Goal: Task Accomplishment & Management: Complete application form

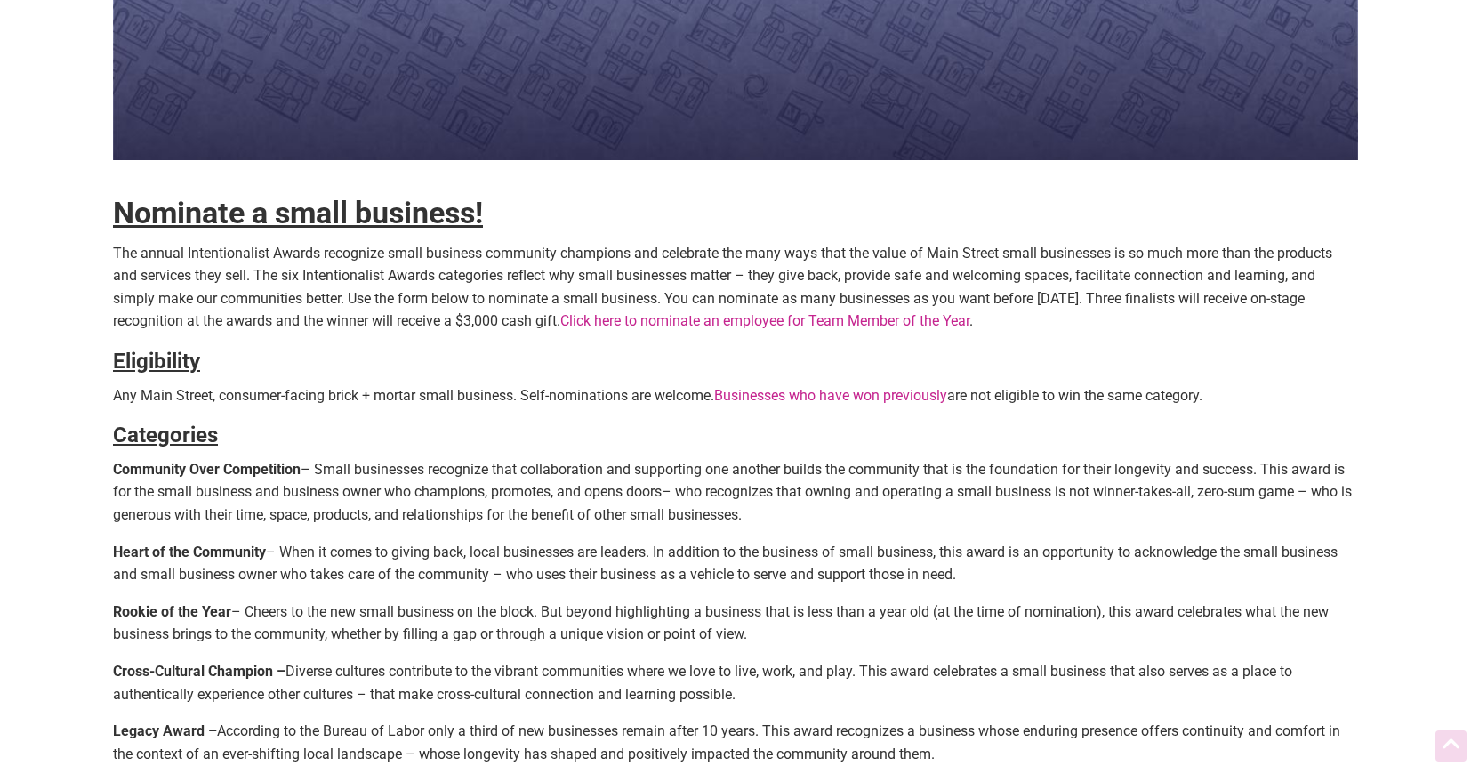
scroll to position [394, 0]
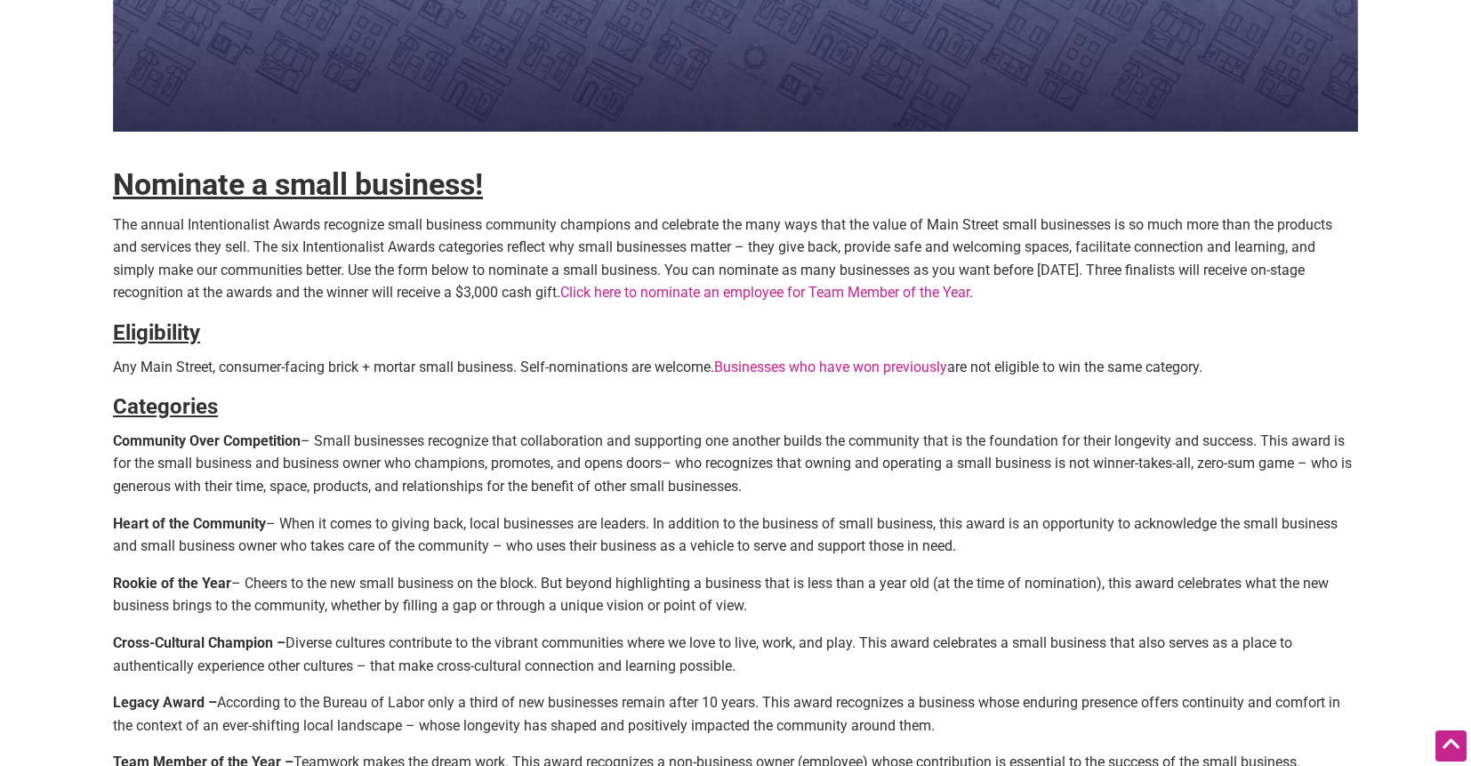
click at [458, 320] on h4 "Eligibility" at bounding box center [735, 333] width 1245 height 30
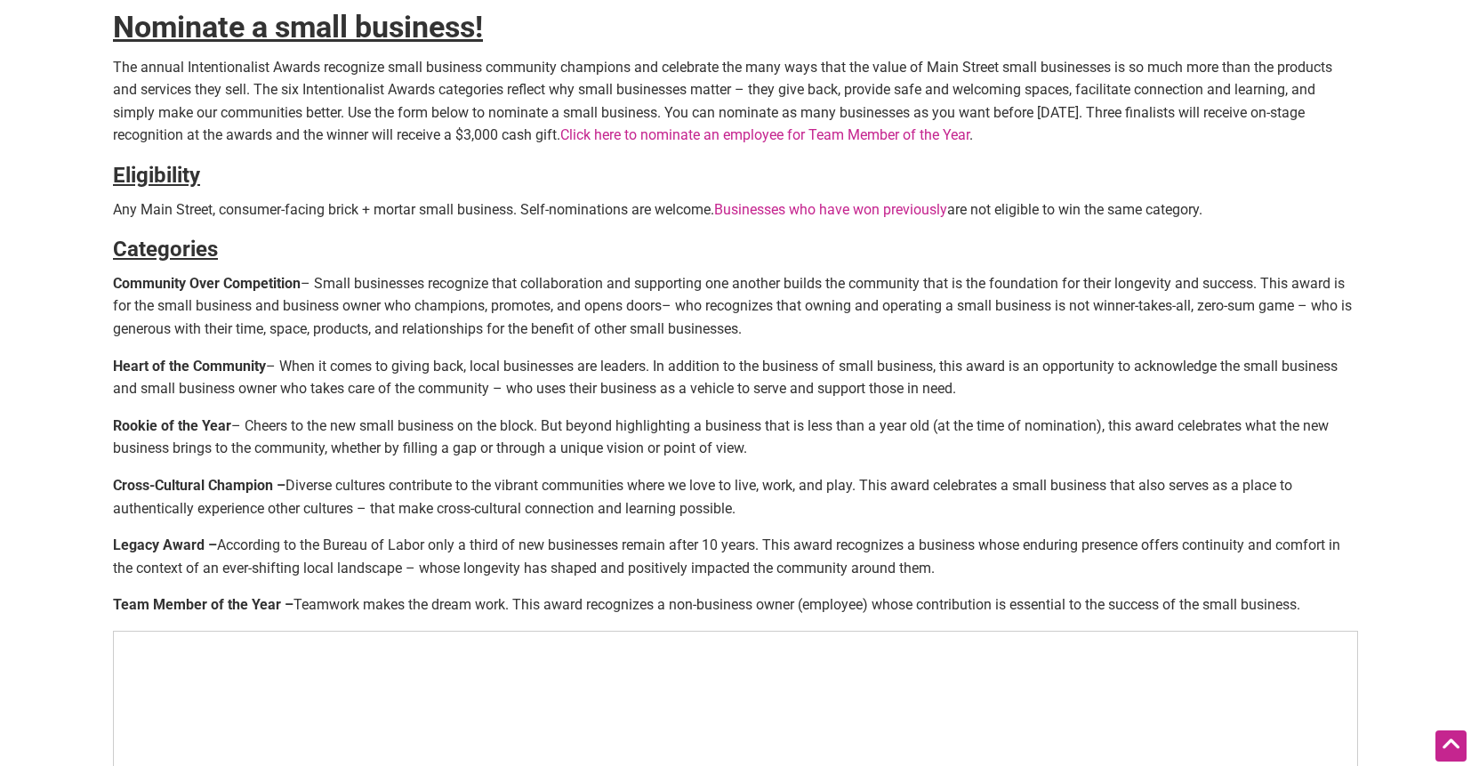
scroll to position [568, 0]
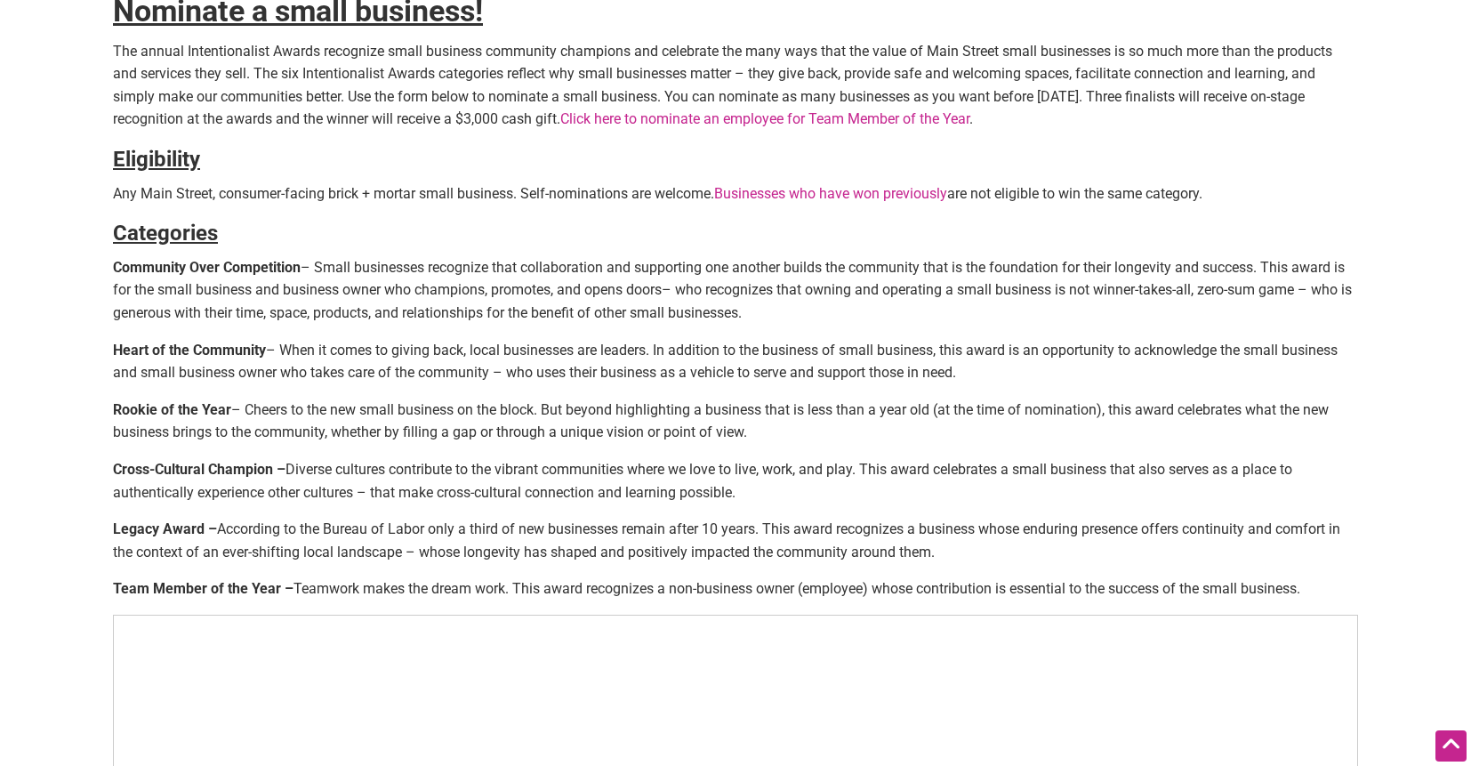
click at [457, 320] on p "Community Over Competition – Small businesses recognize that collaboration and …" at bounding box center [735, 290] width 1245 height 68
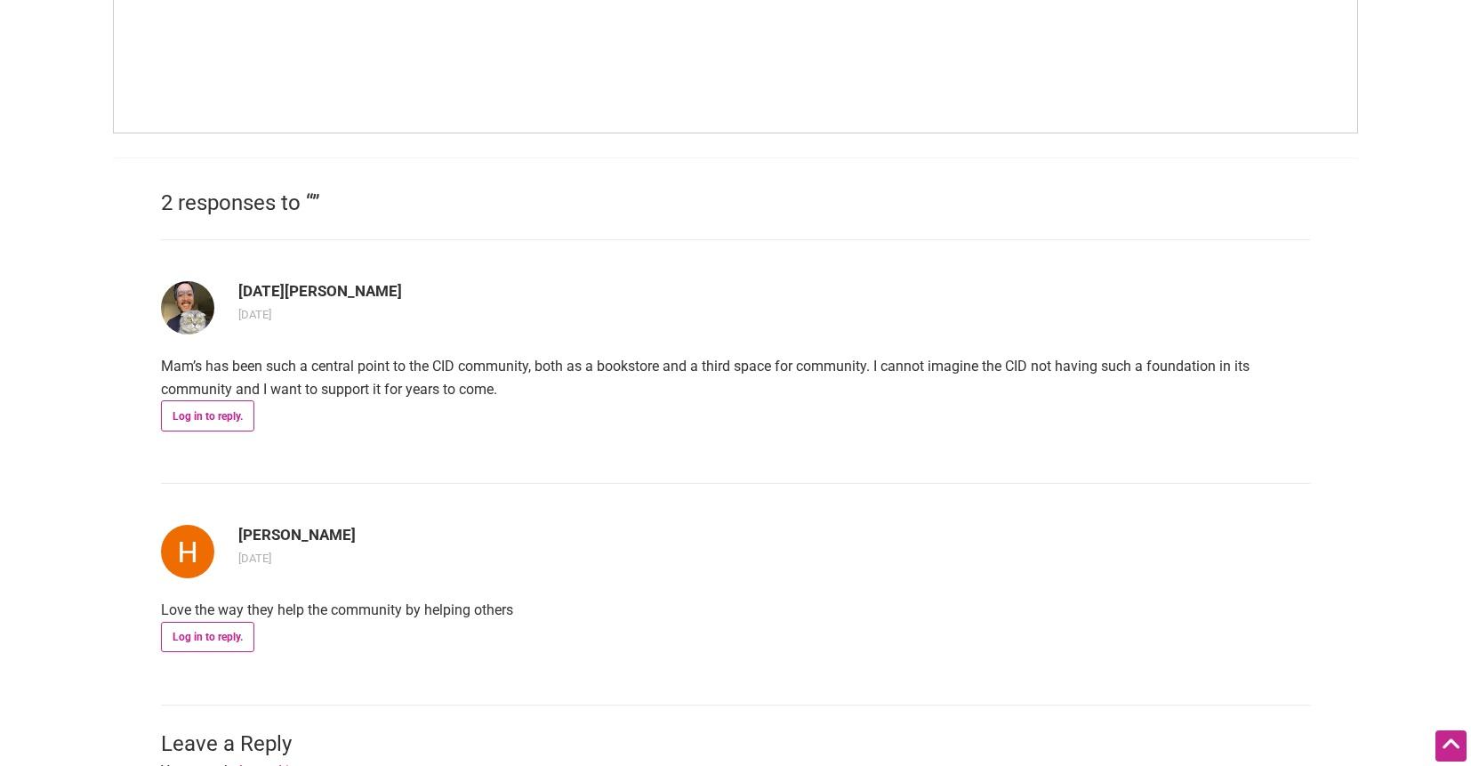
scroll to position [1575, 0]
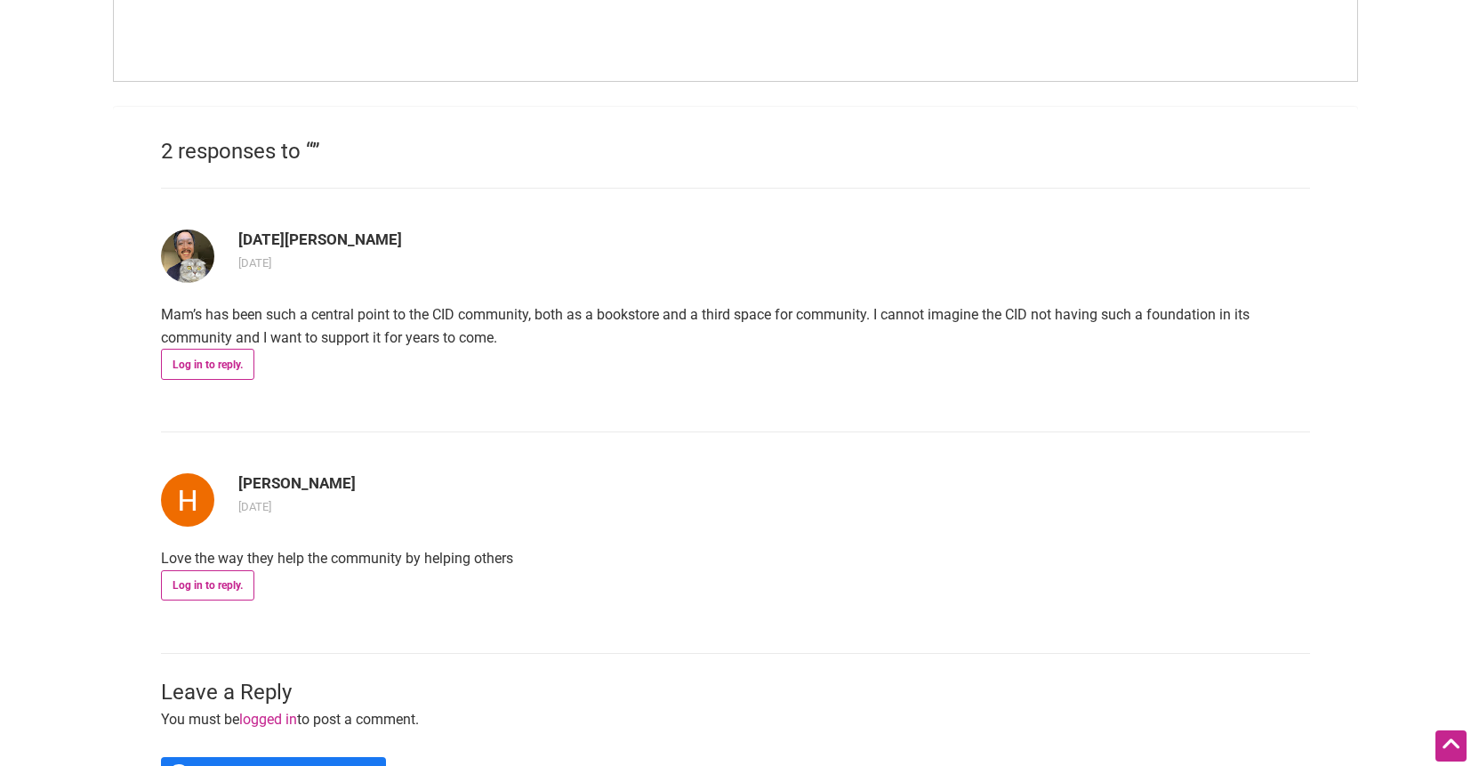
click at [509, 353] on article "[DATE][PERSON_NAME] [DATE] Mam’s has been such a central point to the CID commu…" at bounding box center [735, 310] width 1149 height 244
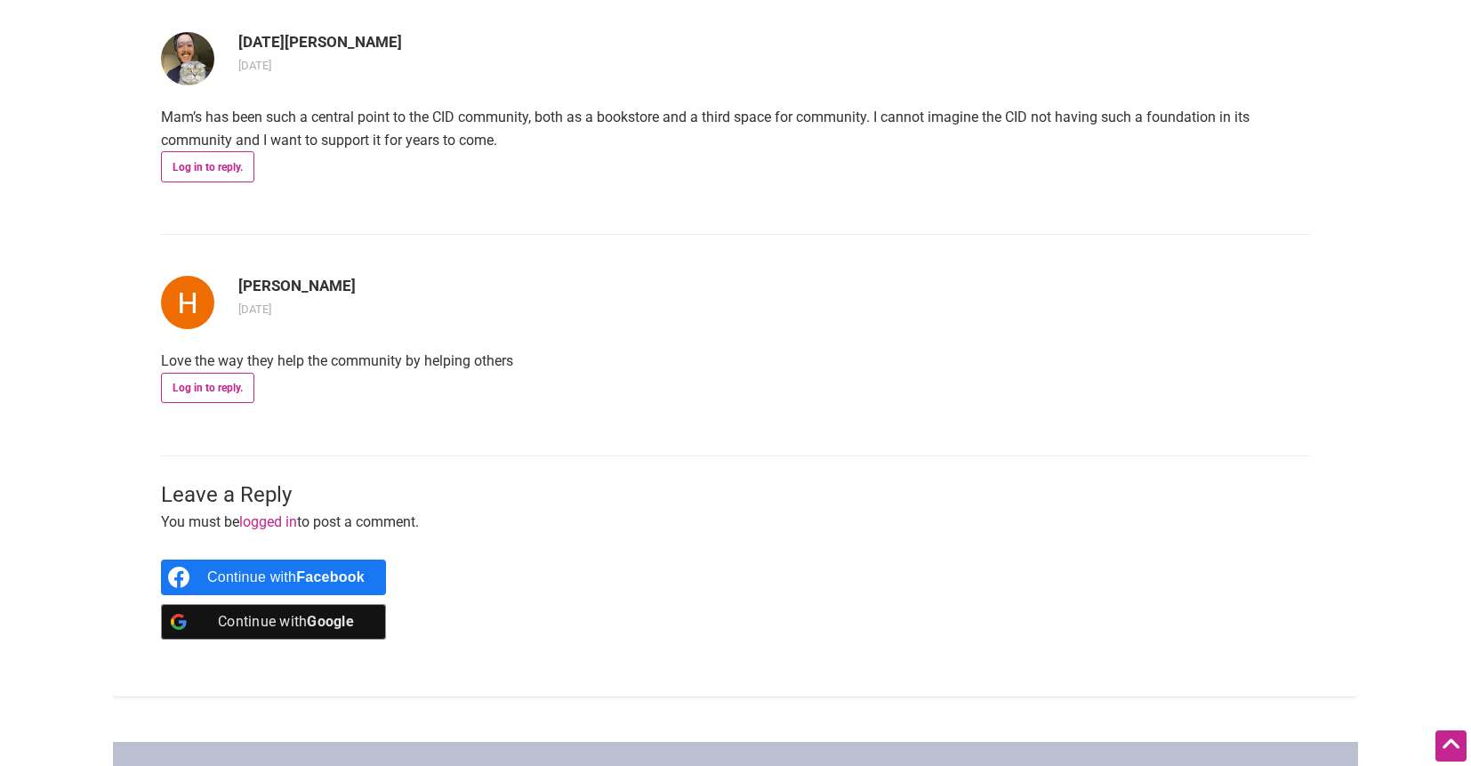
scroll to position [1575, 0]
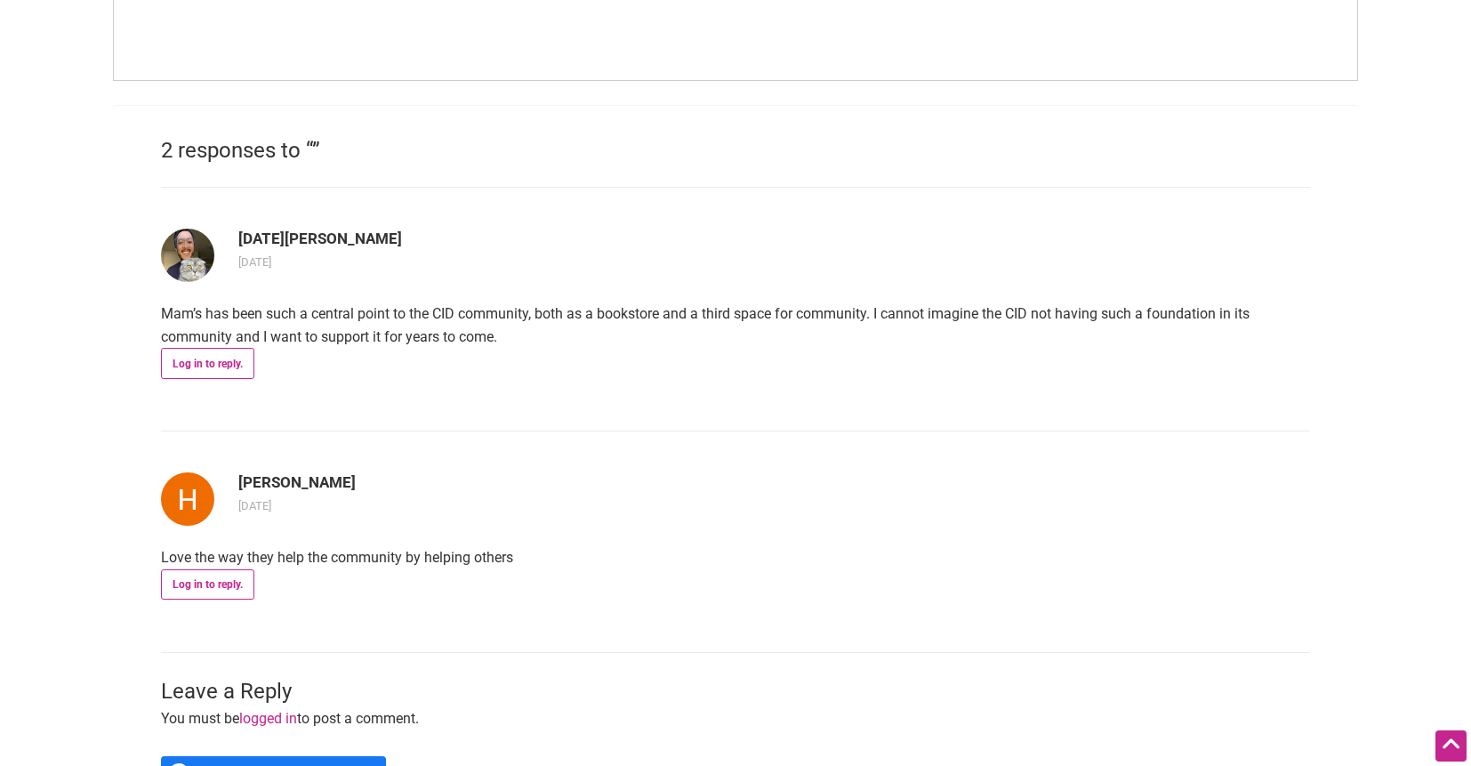
click at [509, 353] on article "[DATE][PERSON_NAME] [DATE] Mam’s has been such a central point to the CID commu…" at bounding box center [735, 309] width 1149 height 244
click at [509, 353] on article "Noel Malpaya 3 weeks ago Mam’s has been such a central point to the CID communi…" at bounding box center [735, 309] width 1149 height 244
click at [889, 397] on article "Noel Malpaya 3 weeks ago Mam’s has been such a central point to the CID communi…" at bounding box center [735, 309] width 1149 height 244
click at [781, 425] on article "Noel Malpaya 3 weeks ago Mam’s has been such a central point to the CID communi…" at bounding box center [735, 309] width 1149 height 244
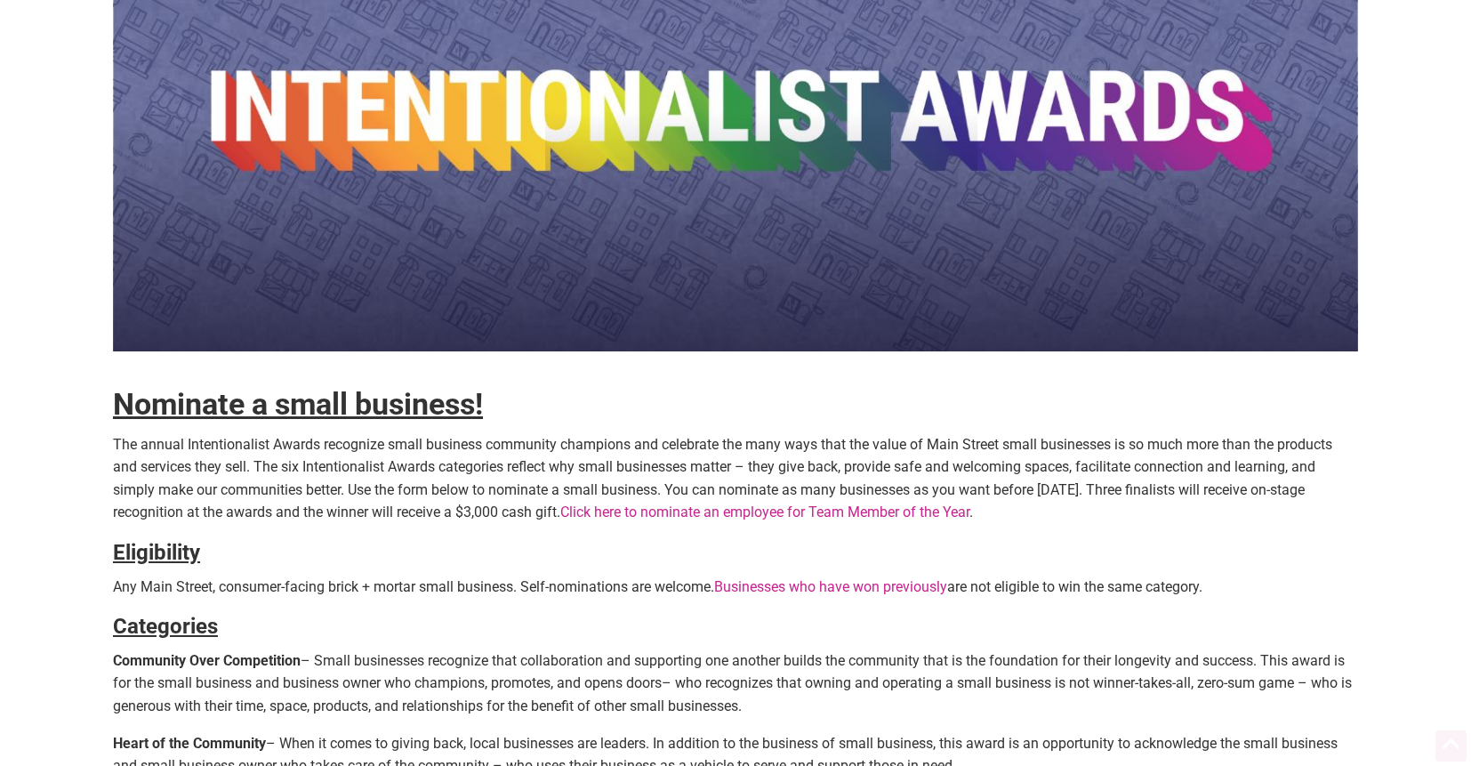
scroll to position [266, 0]
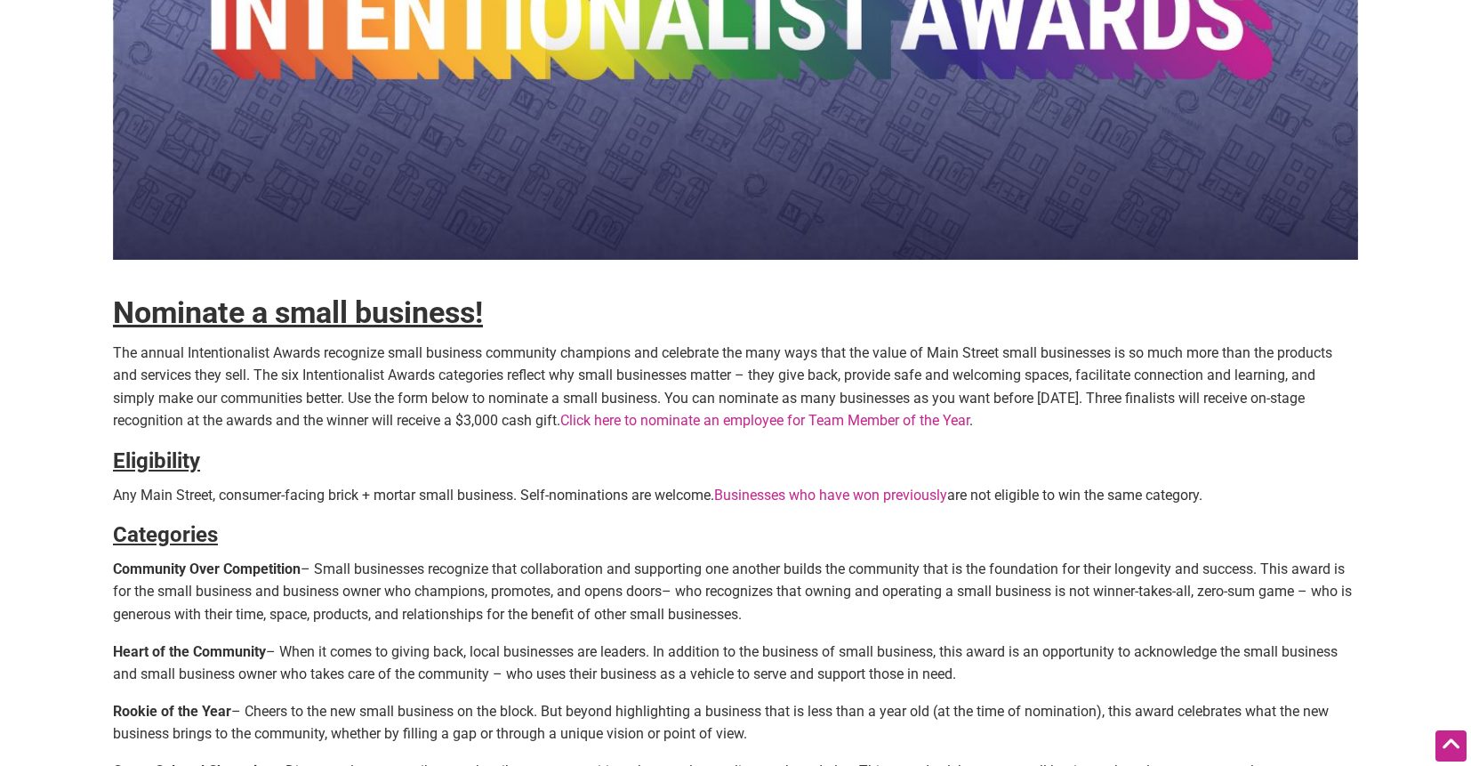
click at [764, 453] on h4 "Eligibility" at bounding box center [735, 462] width 1245 height 30
click at [777, 426] on link "Click here to nominate an employee for Team Member of the Year" at bounding box center [764, 420] width 409 height 17
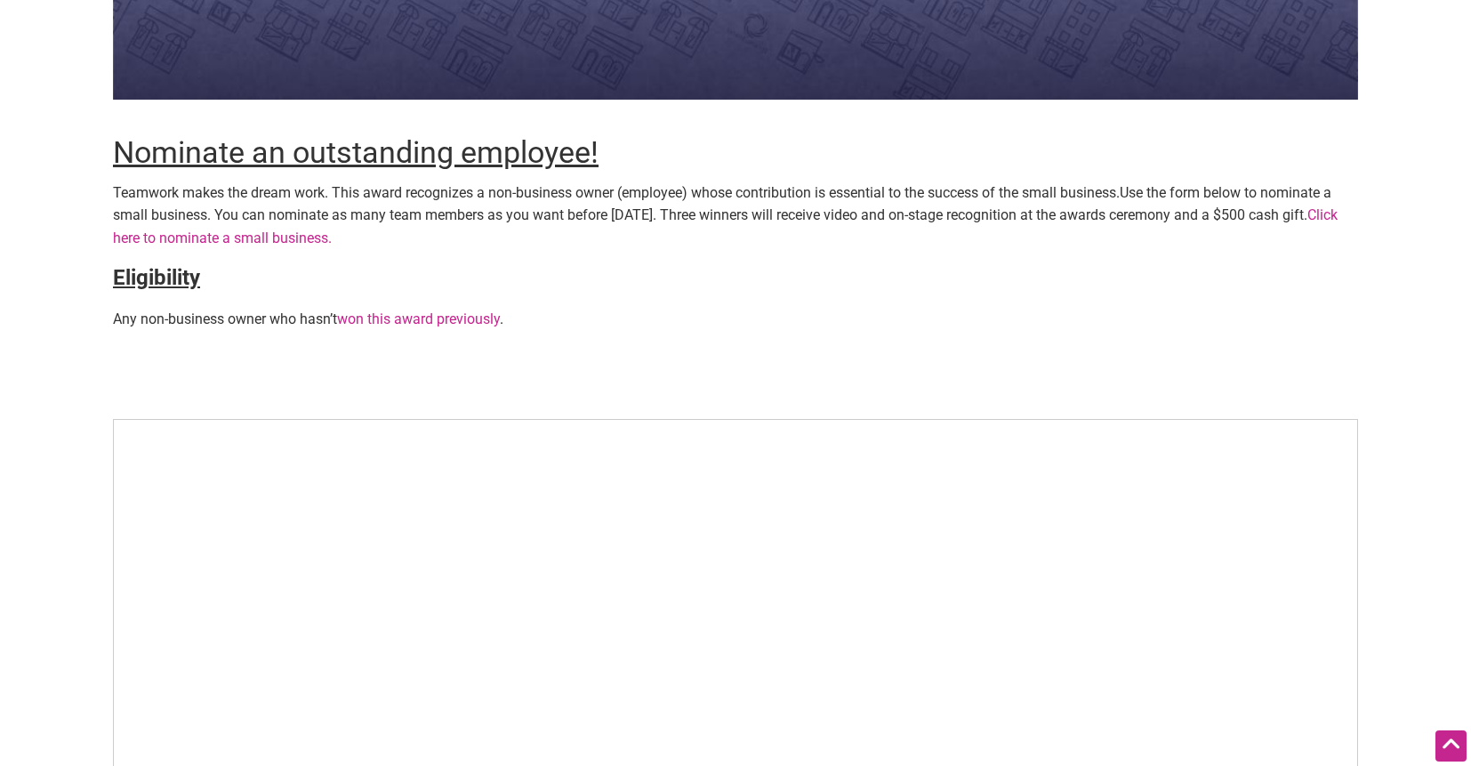
scroll to position [448, 0]
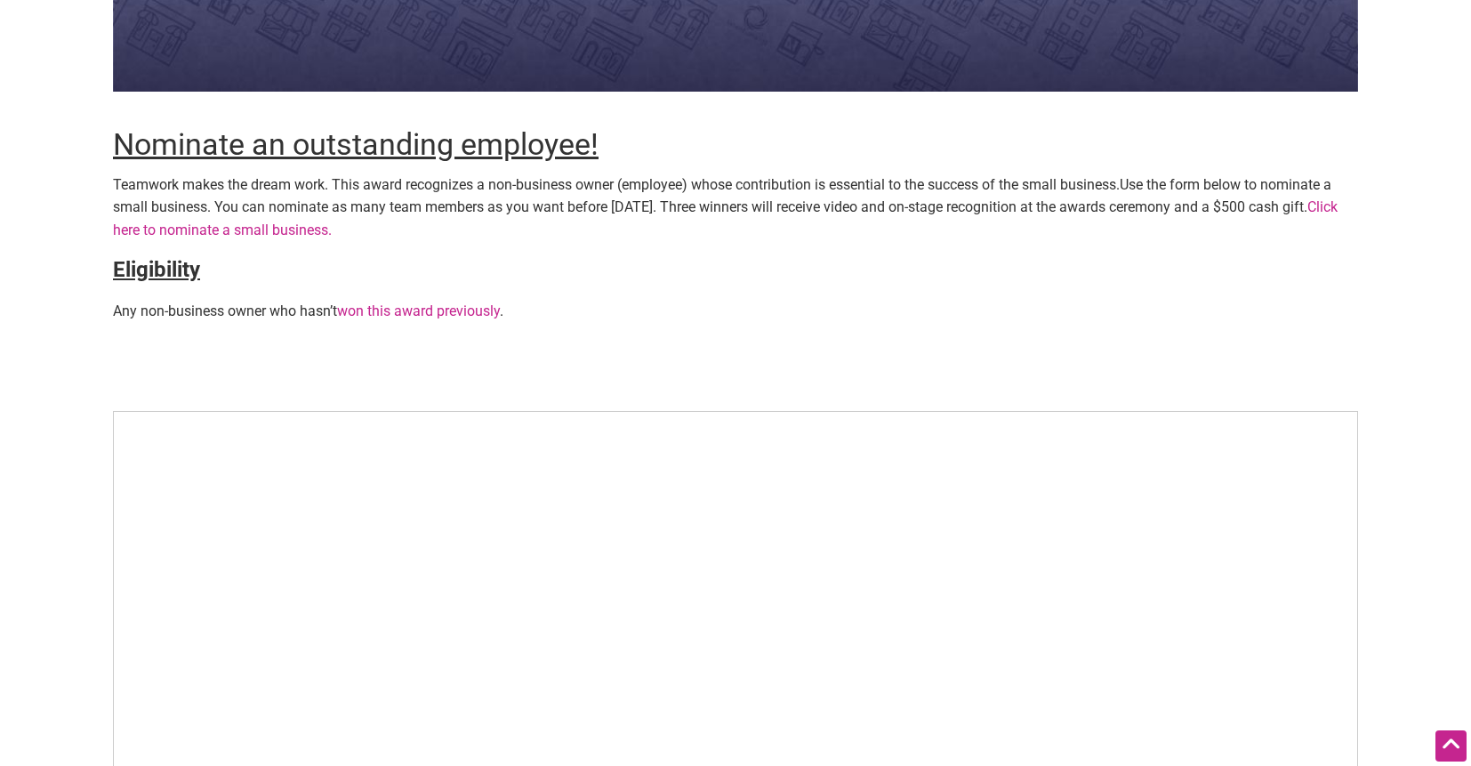
click at [122, 189] on span "Teamwork makes the dream work. This award recognizes a non-business owner (empl…" at bounding box center [616, 184] width 1007 height 17
copy p "Teamwork makes the dream work. This award recognizes a non-business owner (empl…"
drag, startPoint x: 101, startPoint y: 183, endPoint x: 171, endPoint y: 235, distance: 86.5
copy p "Teamwork makes the dream work. This award recognizes a non-business owner (empl…"
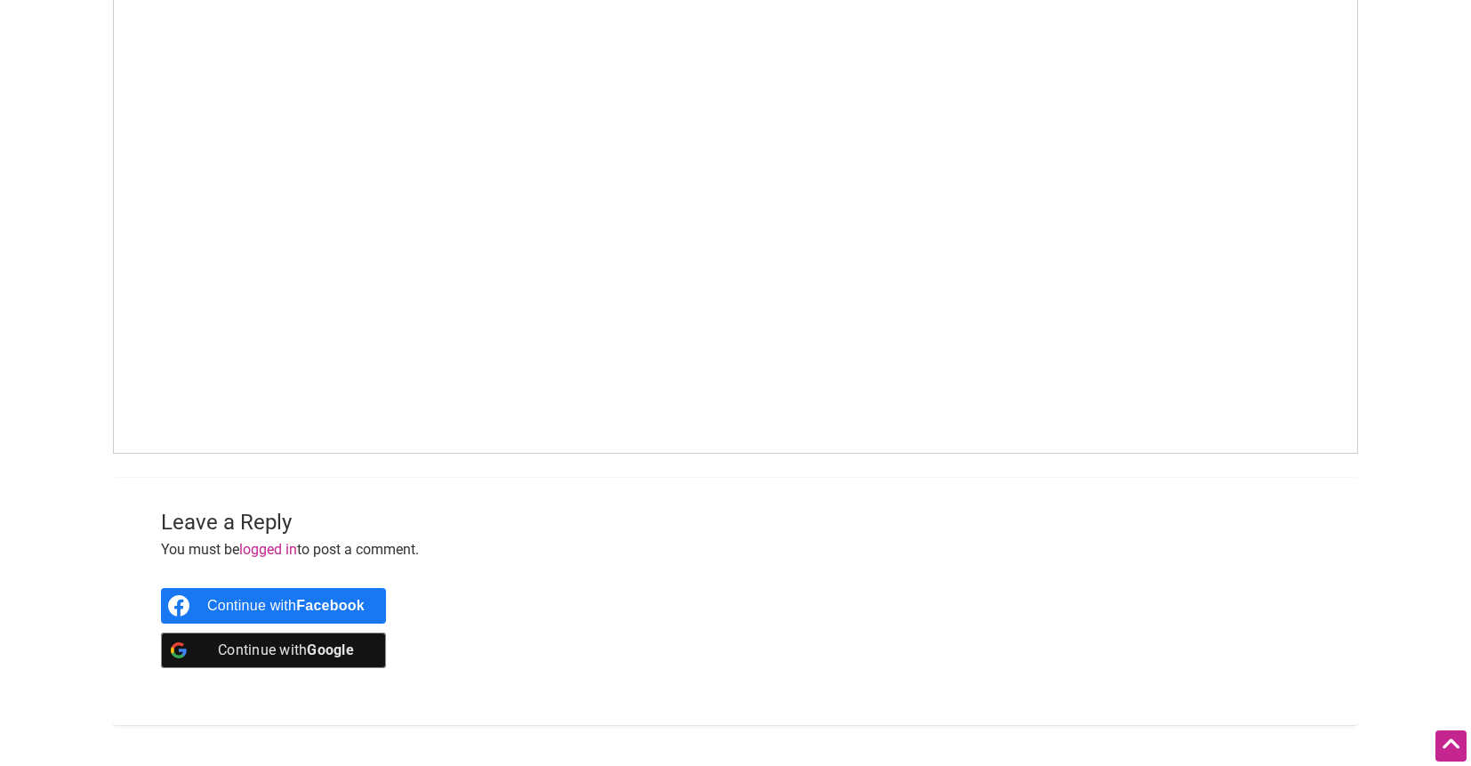
scroll to position [885, 0]
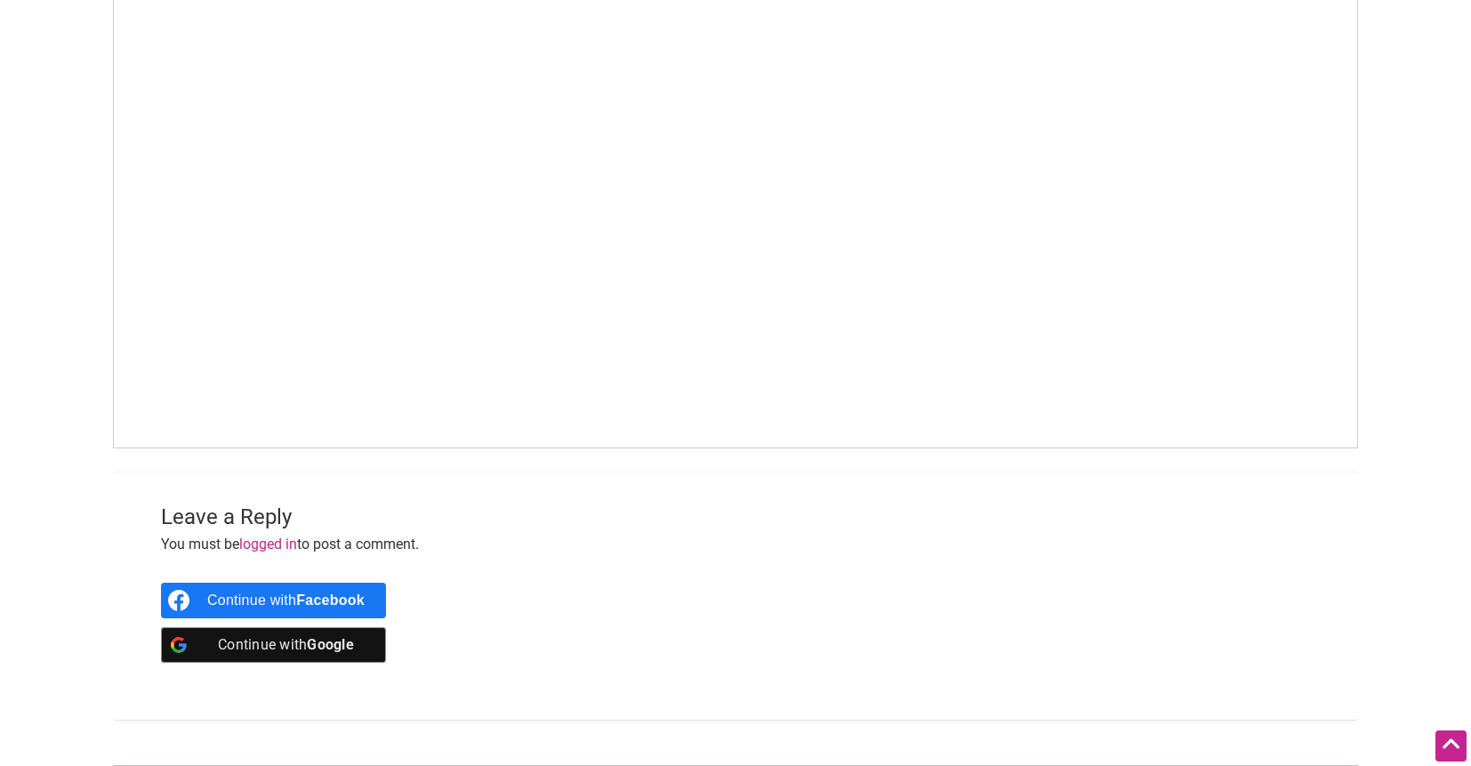
click at [988, 507] on h3 "Leave a Reply Cancel reply" at bounding box center [735, 518] width 1149 height 30
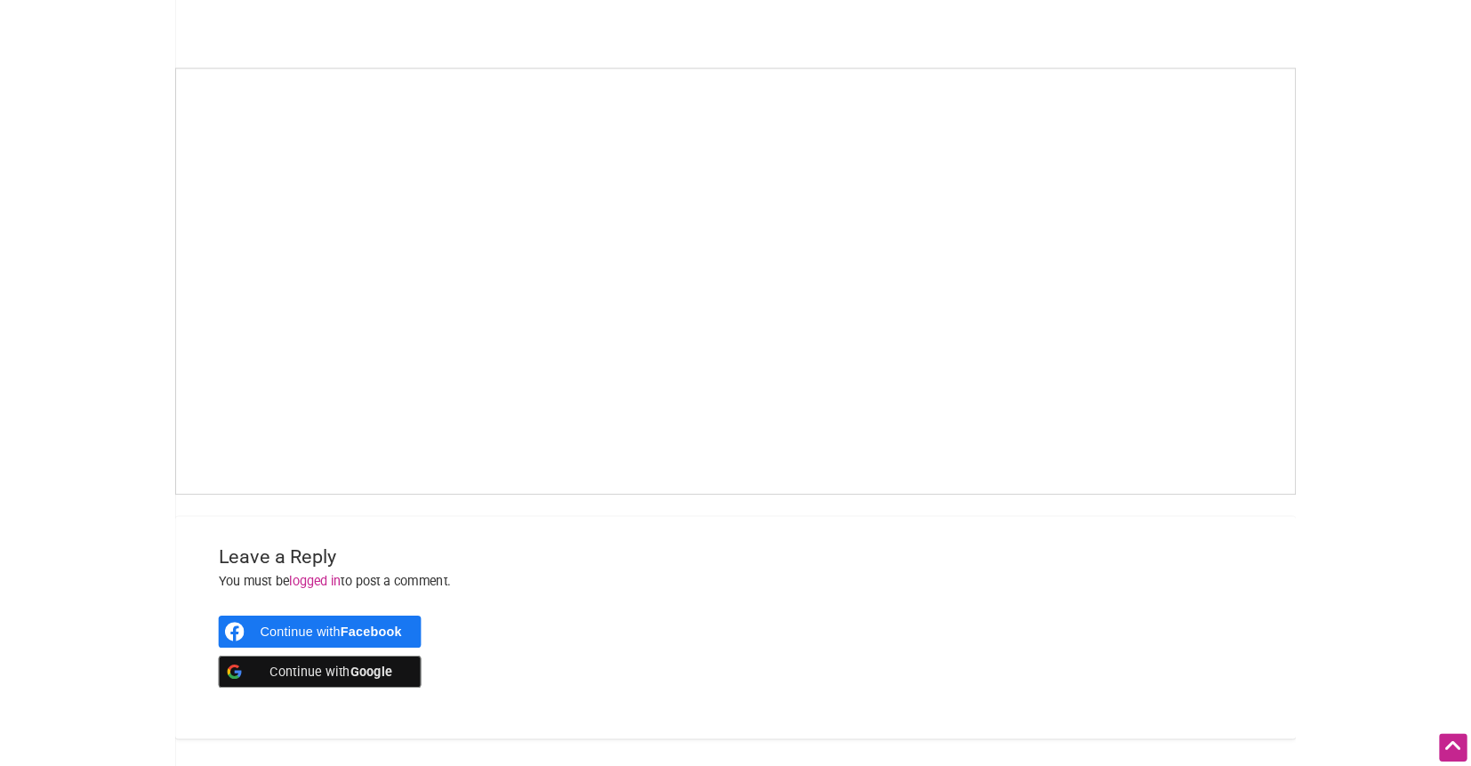
scroll to position [784, 0]
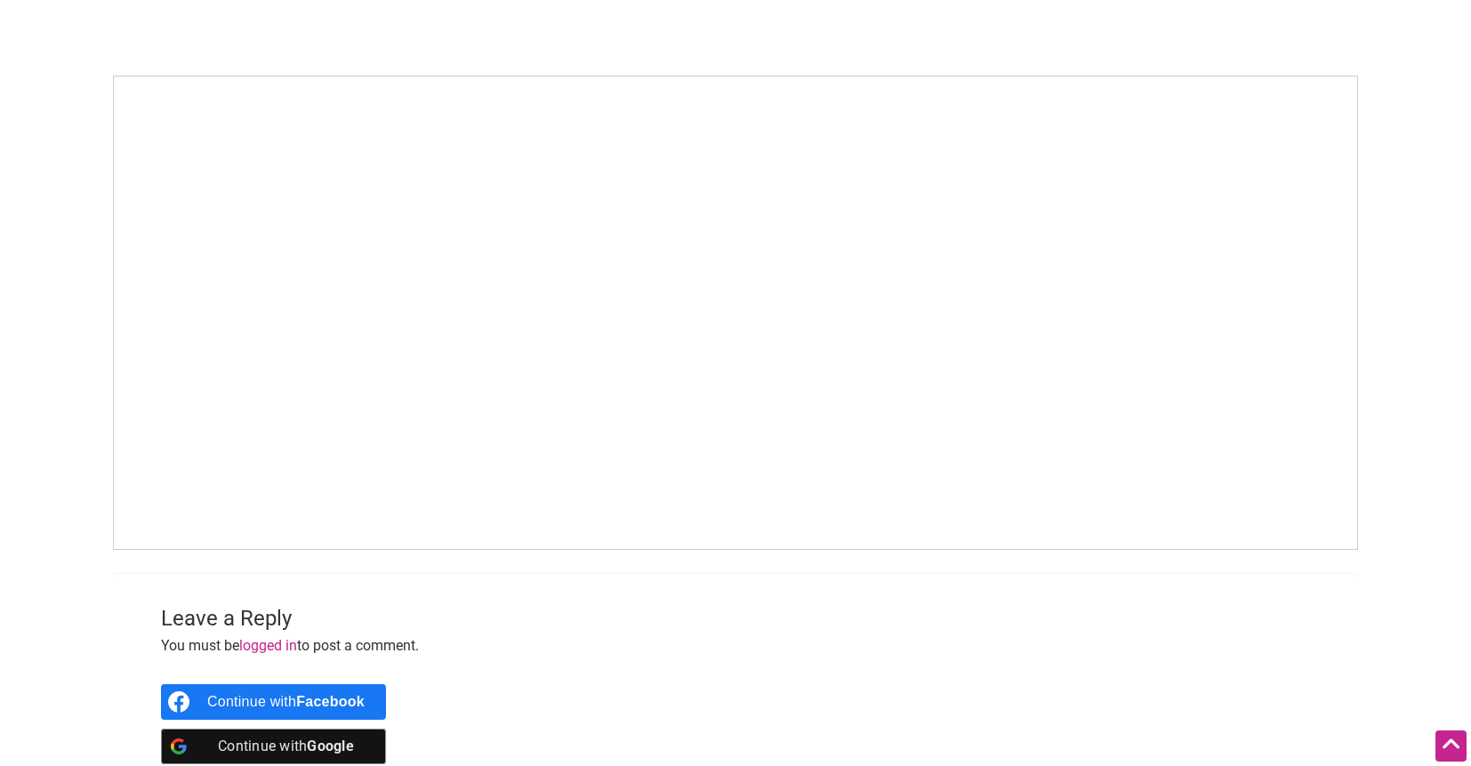
click at [873, 581] on div "Leave a Reply Cancel reply You must be logged in to post a comment. Continue wi…" at bounding box center [736, 697] width 1210 height 246
click at [1222, 681] on div "Continue with Facebook Continue with Google" at bounding box center [735, 724] width 1149 height 98
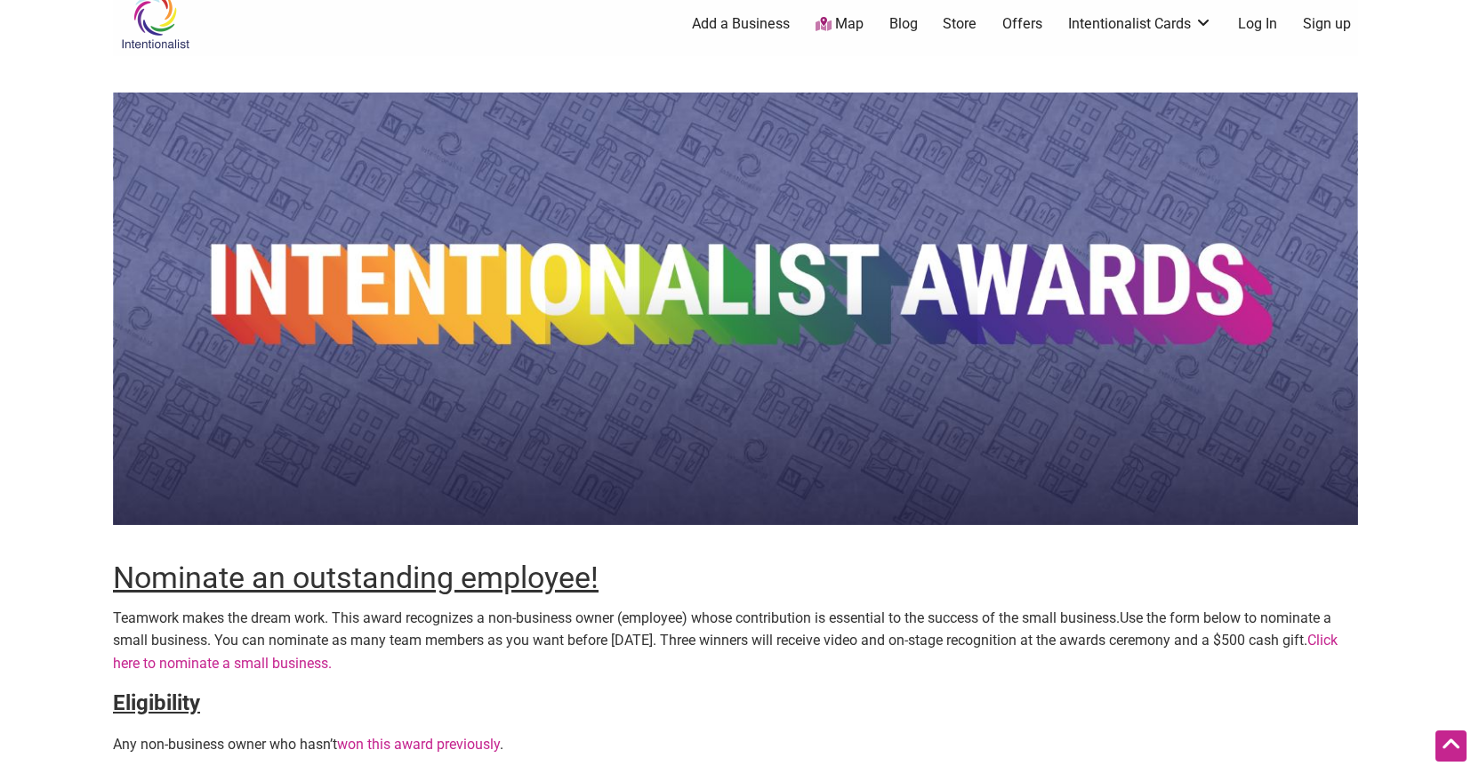
scroll to position [0, 0]
